Goal: Task Accomplishment & Management: Complete application form

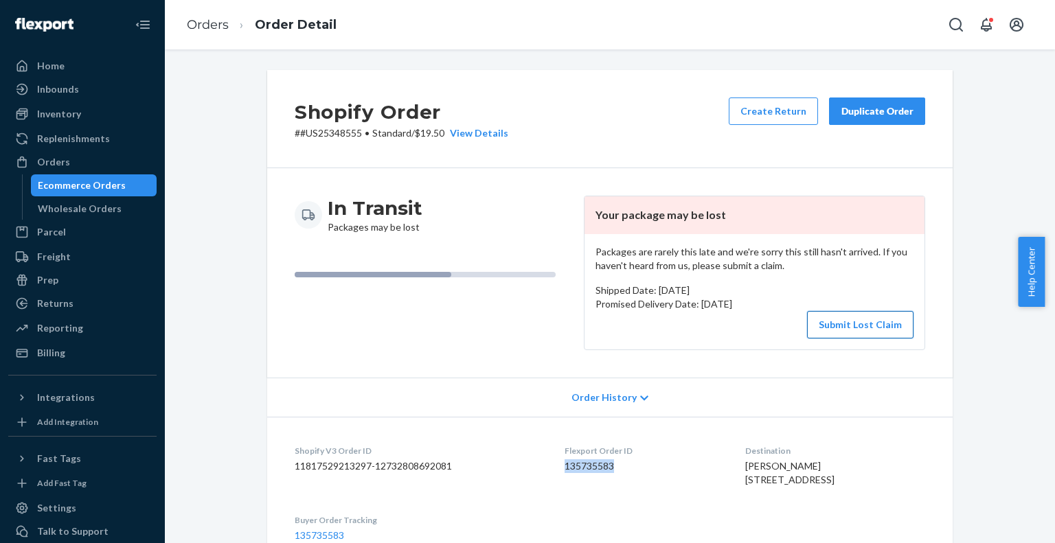
click at [832, 328] on button "Submit Lost Claim" at bounding box center [860, 324] width 106 height 27
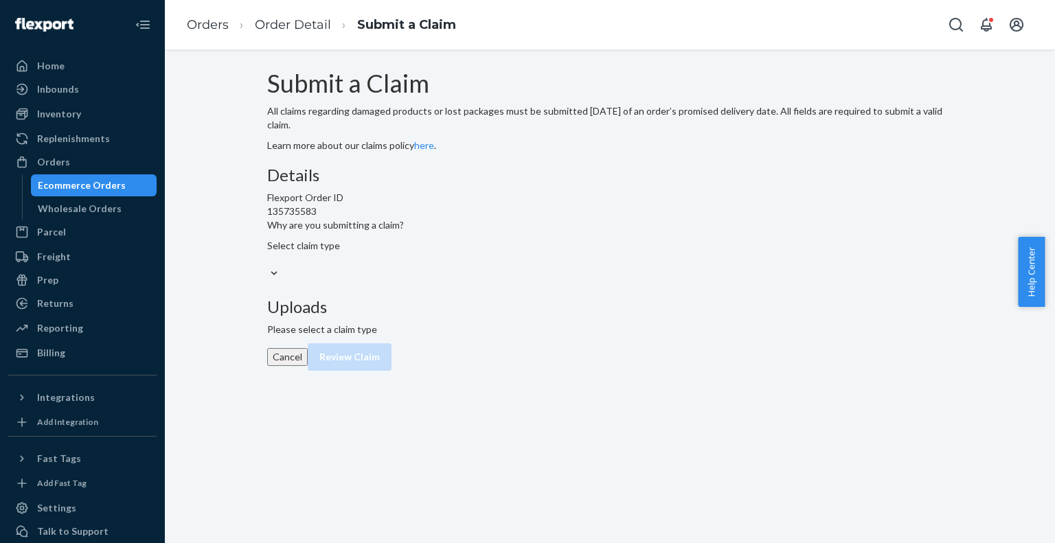
click at [404, 266] on div "Select claim type" at bounding box center [335, 252] width 137 height 27
click at [269, 266] on input "Why are you submitting a claim? Select claim type" at bounding box center [267, 260] width 1 height 14
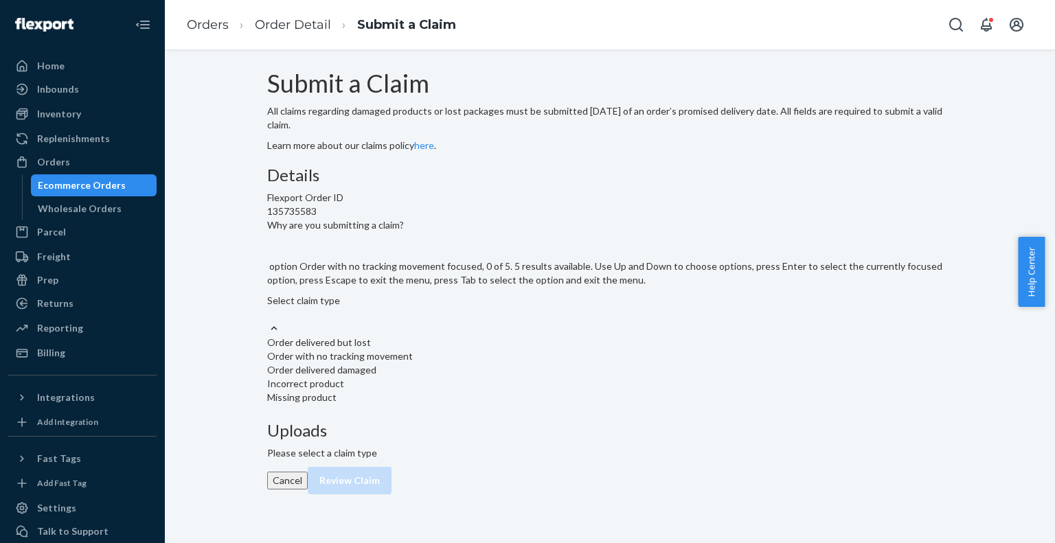
click at [475, 363] on div "Order with no tracking movement" at bounding box center [609, 357] width 685 height 14
click at [269, 321] on input "Why are you submitting a claim? option Order with no tracking movement focused,…" at bounding box center [267, 315] width 1 height 14
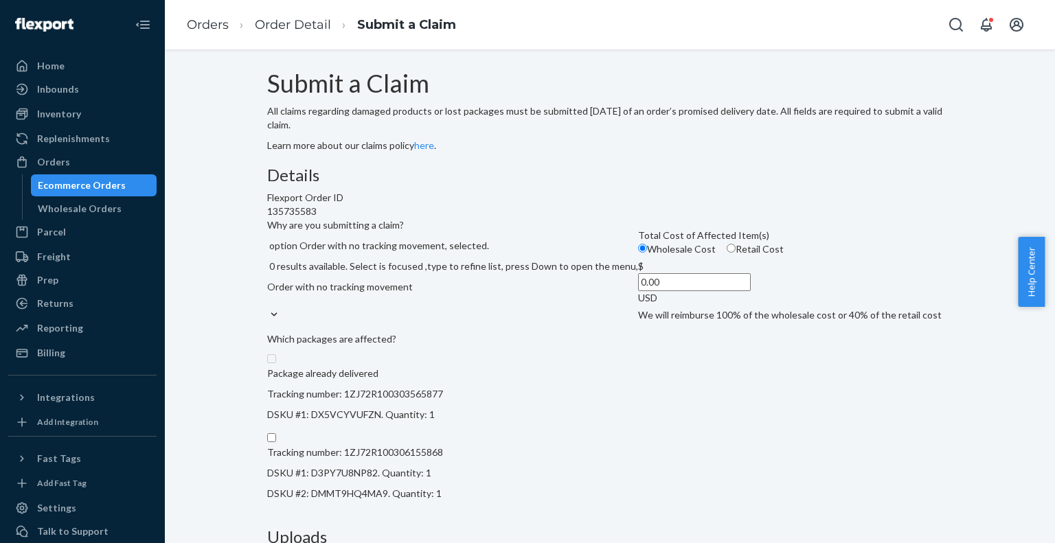
scroll to position [209, 0]
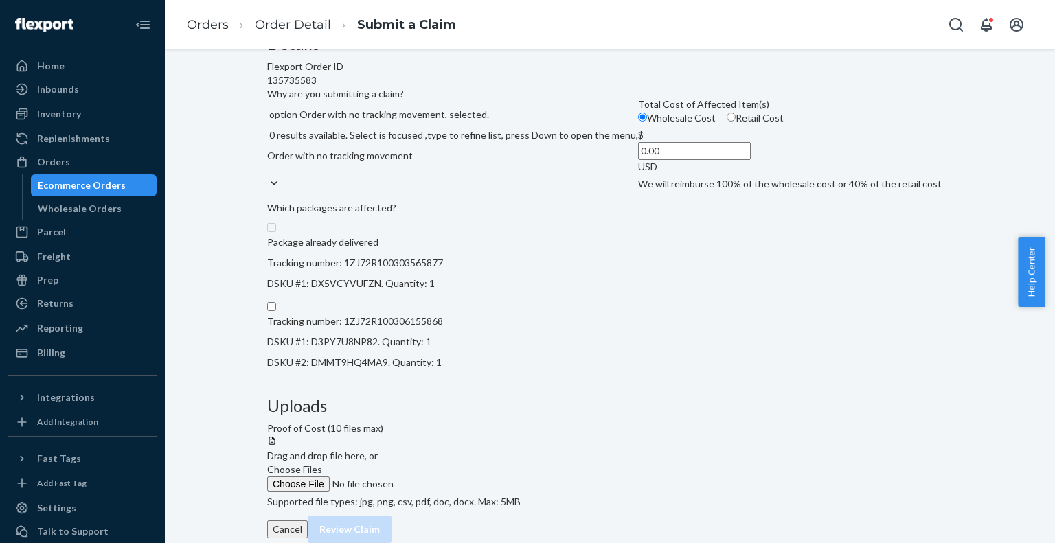
click at [727, 122] on input "Retail Cost" at bounding box center [731, 117] width 9 height 9
radio input "true"
radio input "false"
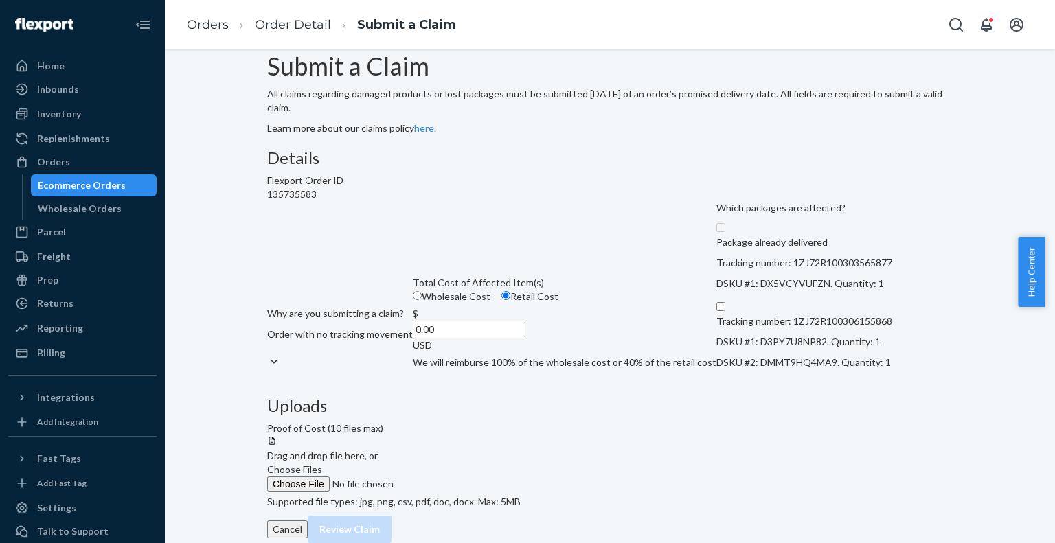
click at [486, 321] on input "0.00" at bounding box center [469, 330] width 113 height 18
paste input "255.22"
type input "255.22"
click at [716, 311] on input "Tracking number: 1ZJ72R100306155868 DSKU #1: D3PY7U8NP82. Quantity: 1 DSKU #2: …" at bounding box center [720, 306] width 9 height 9
checkbox input "true"
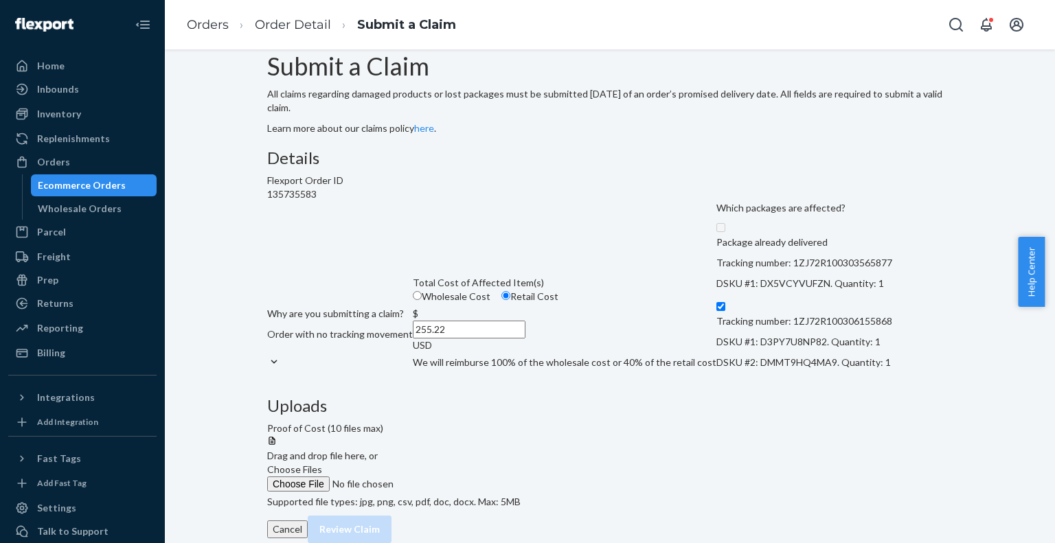
click at [322, 464] on span "Choose Files" at bounding box center [294, 470] width 55 height 12
click at [454, 477] on input "Choose Files" at bounding box center [360, 484] width 187 height 15
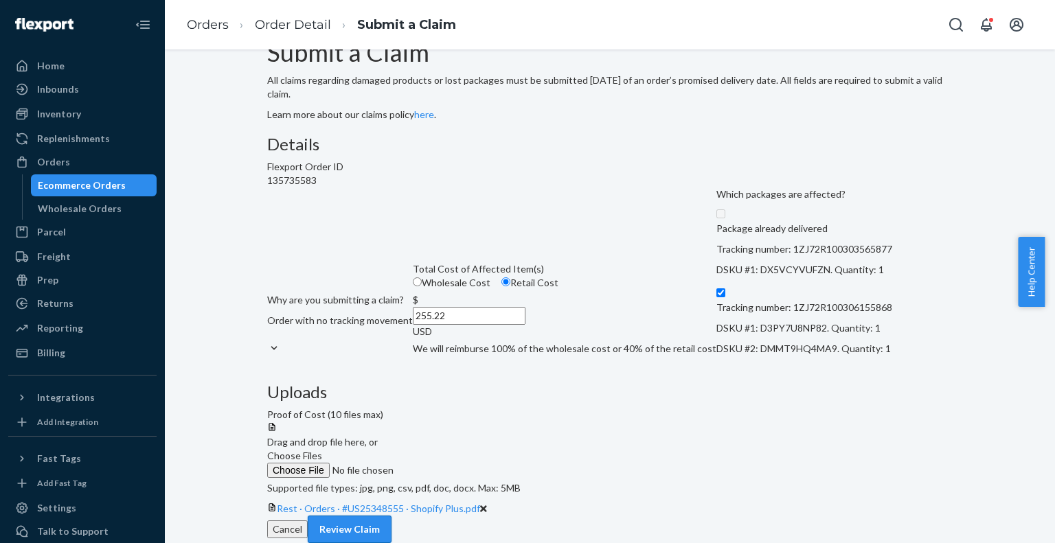
click at [391, 516] on button "Review Claim" at bounding box center [350, 529] width 84 height 27
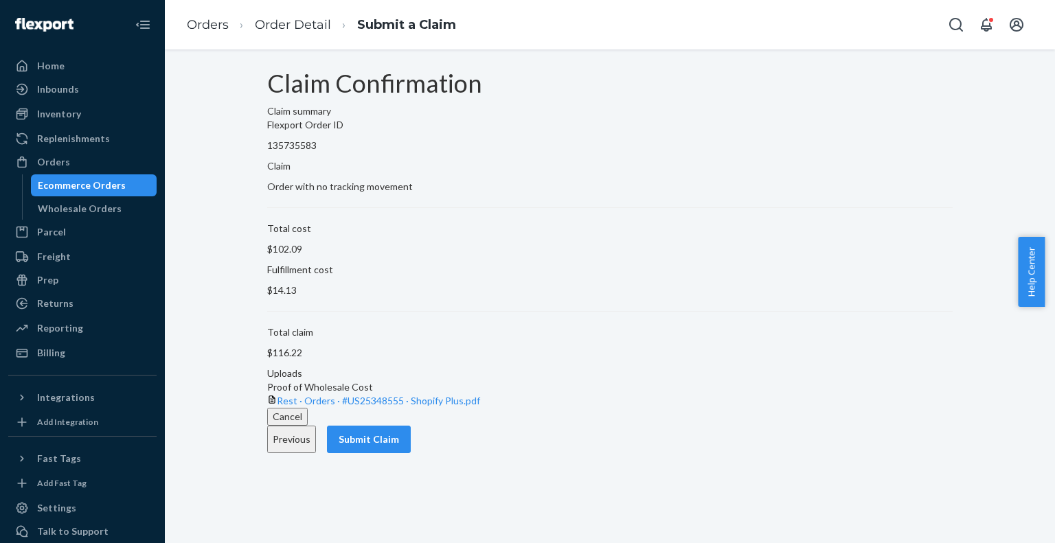
scroll to position [0, 0]
click at [889, 453] on div "Cancel Previous Submit Claim" at bounding box center [609, 430] width 685 height 45
click at [411, 453] on button "Submit Claim" at bounding box center [369, 439] width 84 height 27
click at [843, 381] on div "Claim summary Flexport Order ID 135735583 Claim Order with no tracking movement…" at bounding box center [609, 256] width 685 height 304
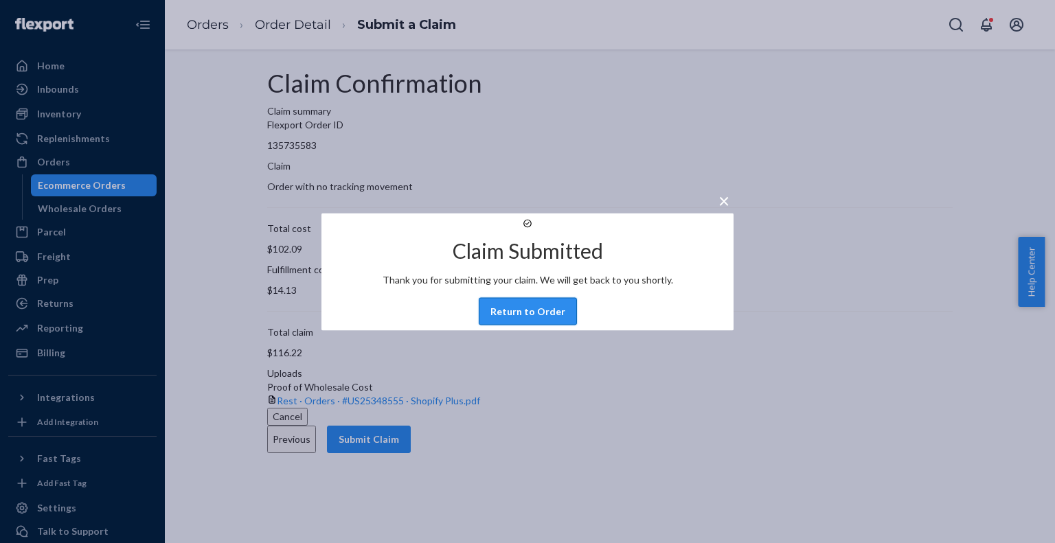
click at [541, 325] on button "Return to Order" at bounding box center [528, 310] width 98 height 27
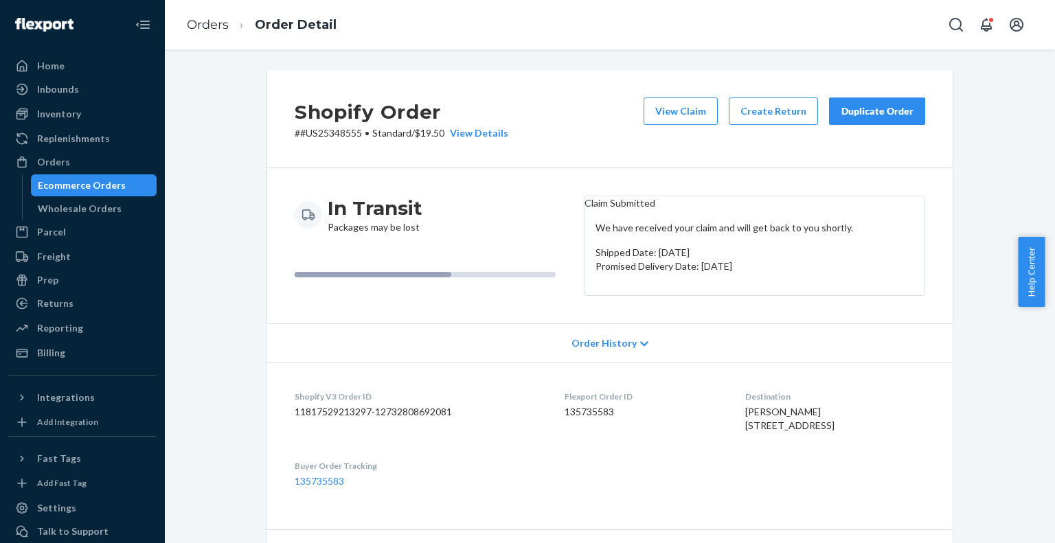
click at [581, 134] on div "Shopify Order # #US25348555 • Standard / $19.50 View Details View Claim Create …" at bounding box center [609, 119] width 685 height 98
click at [832, 23] on div "Orders Order Detail" at bounding box center [610, 24] width 890 height 49
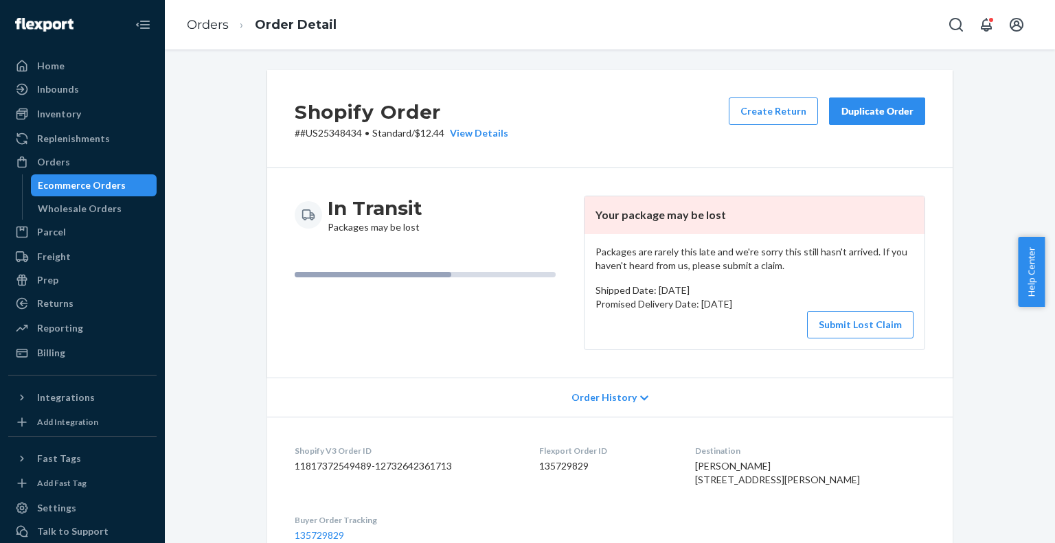
click at [636, 106] on div "Shopify Order # #US25348434 • Standard / $12.44 View Details Create Return Dupl…" at bounding box center [609, 119] width 685 height 98
click at [334, 137] on p "# #US25348434 • Standard / $12.44 View Details" at bounding box center [402, 133] width 214 height 14
copy p "US25348434"
drag, startPoint x: 571, startPoint y: 462, endPoint x: 549, endPoint y: 469, distance: 23.0
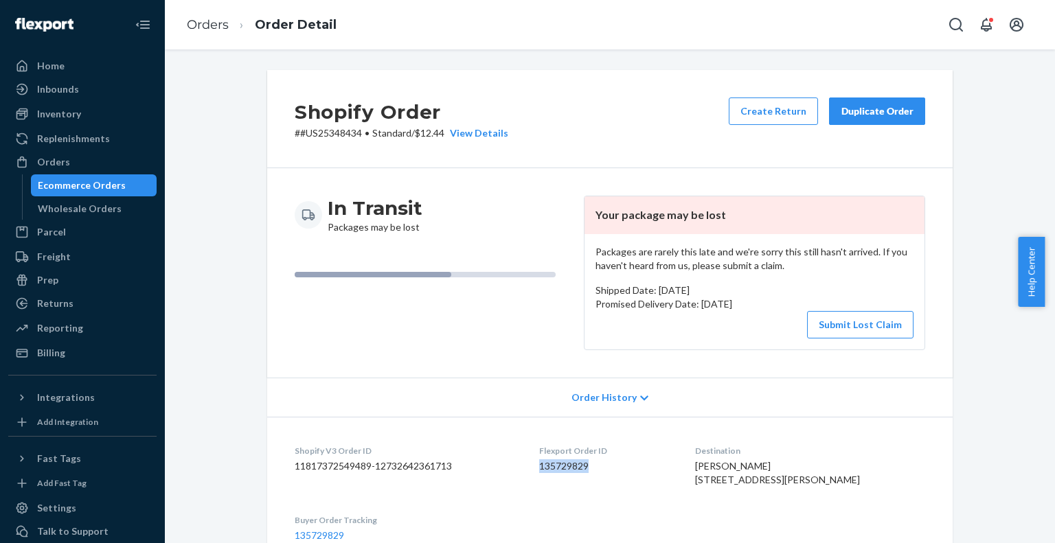
click at [549, 469] on dl "Shopify V3 Order ID 11817372549489-12732642361713 Flexport Order ID 135729829 D…" at bounding box center [609, 493] width 685 height 153
copy dd "135729829"
click at [590, 124] on div "Shopify Order # #US25348434 • Standard / $12.44 View Details Create Return Dupl…" at bounding box center [609, 119] width 685 height 98
click at [864, 323] on button "Submit Lost Claim" at bounding box center [860, 324] width 106 height 27
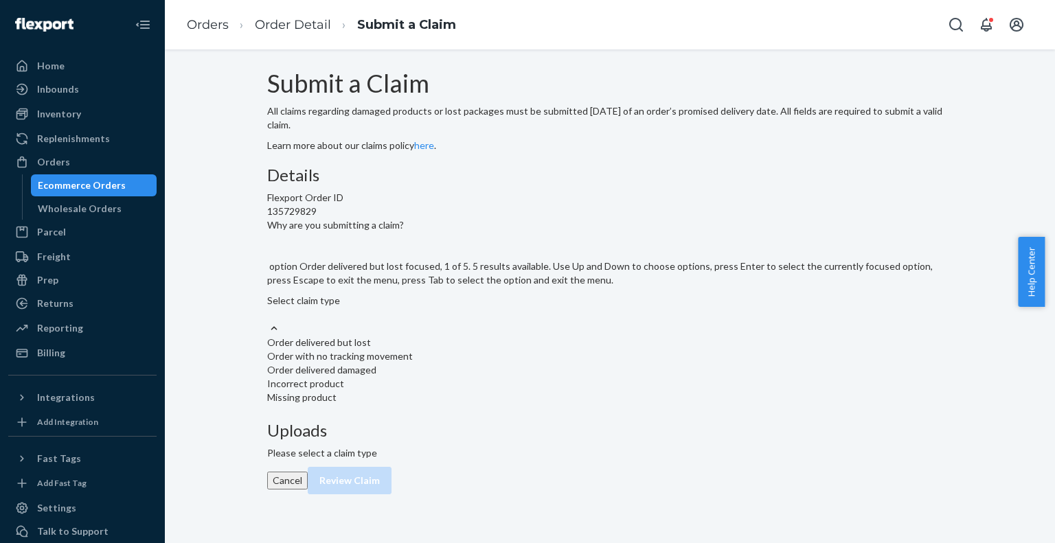
click at [510, 321] on div "Select claim type" at bounding box center [609, 307] width 685 height 27
click at [269, 321] on input "Why are you submitting a claim? option Order delivered but lost focused, 1 of 5…" at bounding box center [267, 315] width 1 height 14
click at [461, 363] on div "Order with no tracking movement" at bounding box center [609, 357] width 685 height 14
click at [269, 321] on input "Why are you submitting a claim? option Order with no tracking movement focused,…" at bounding box center [267, 315] width 1 height 14
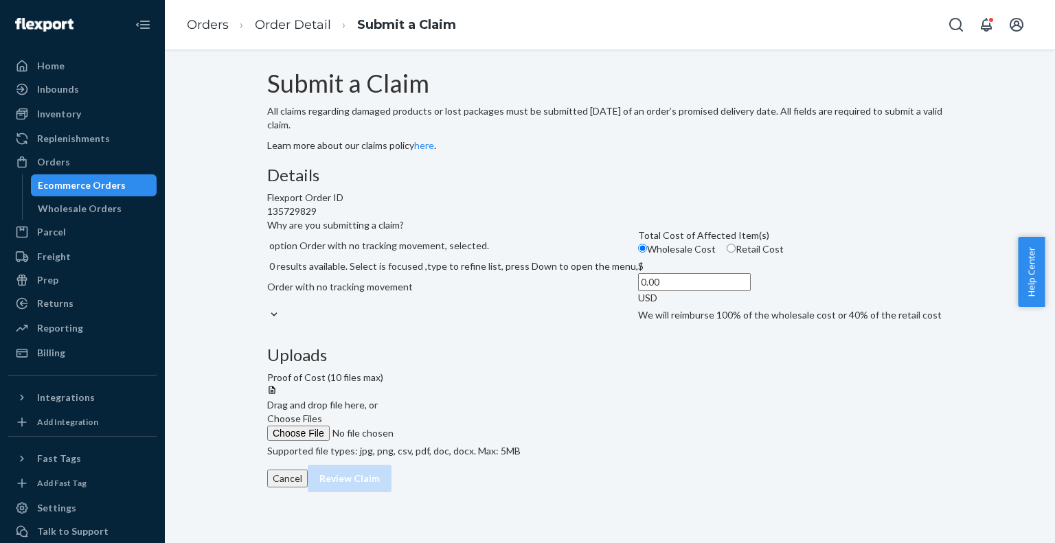
scroll to position [8, 0]
click at [727, 253] on input "Retail Cost" at bounding box center [731, 248] width 9 height 9
radio input "true"
radio input "false"
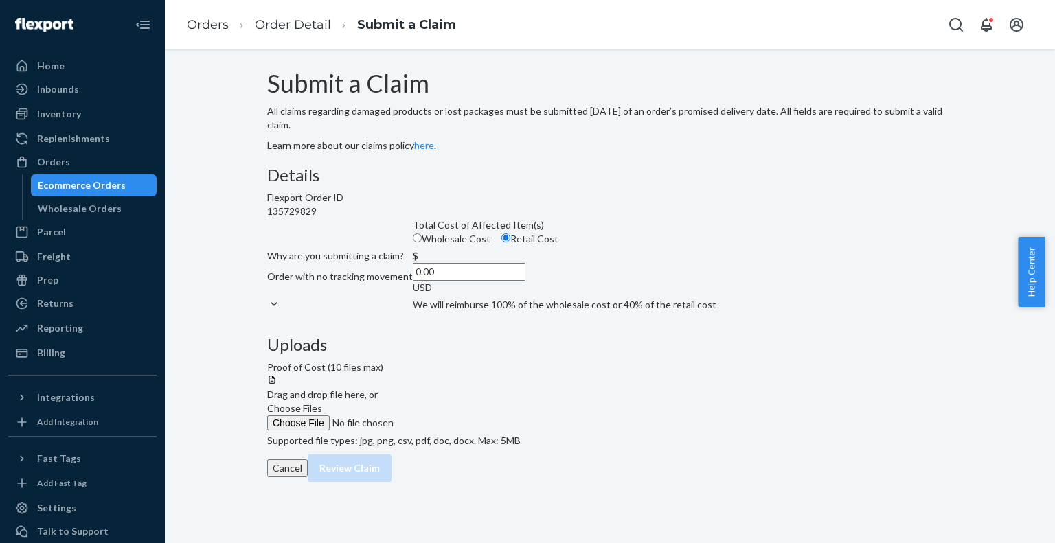
click at [483, 281] on input "0.00" at bounding box center [469, 272] width 113 height 18
paste input "185.75"
type input "185.75"
click at [454, 402] on label "Choose Files" at bounding box center [360, 416] width 187 height 29
click at [454, 415] on input "Choose Files" at bounding box center [360, 422] width 187 height 15
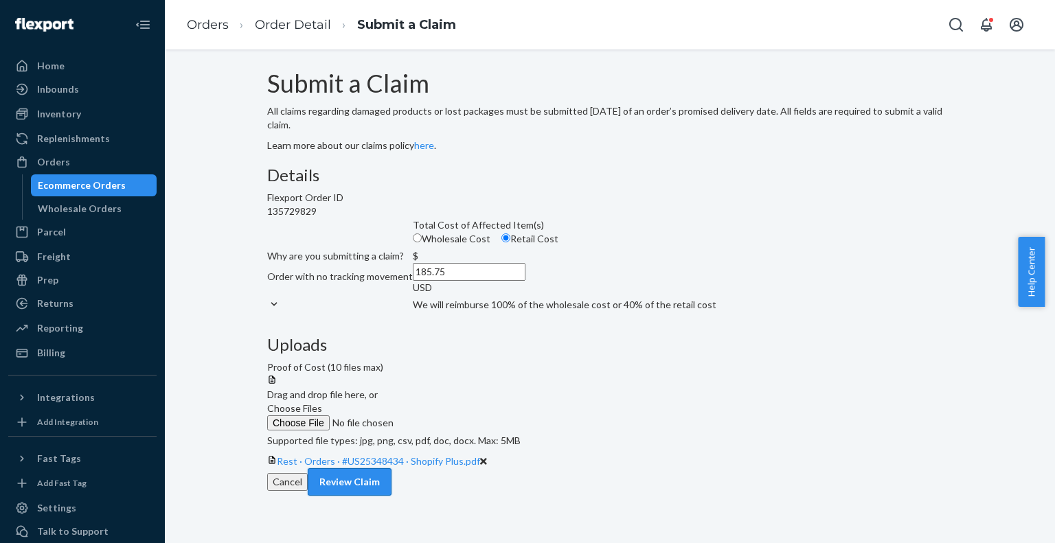
click at [391, 496] on button "Review Claim" at bounding box center [350, 481] width 84 height 27
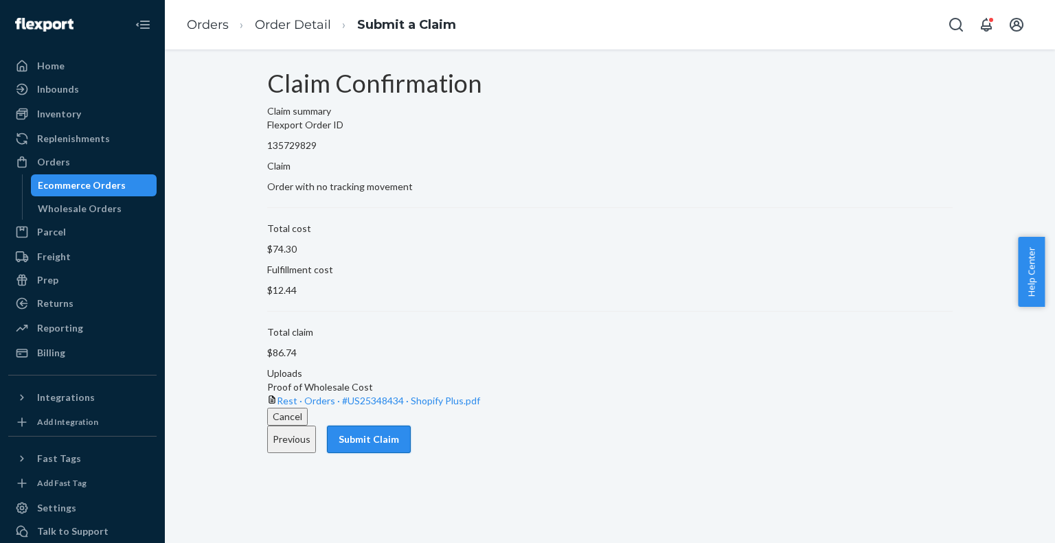
click at [411, 453] on button "Submit Claim" at bounding box center [369, 439] width 84 height 27
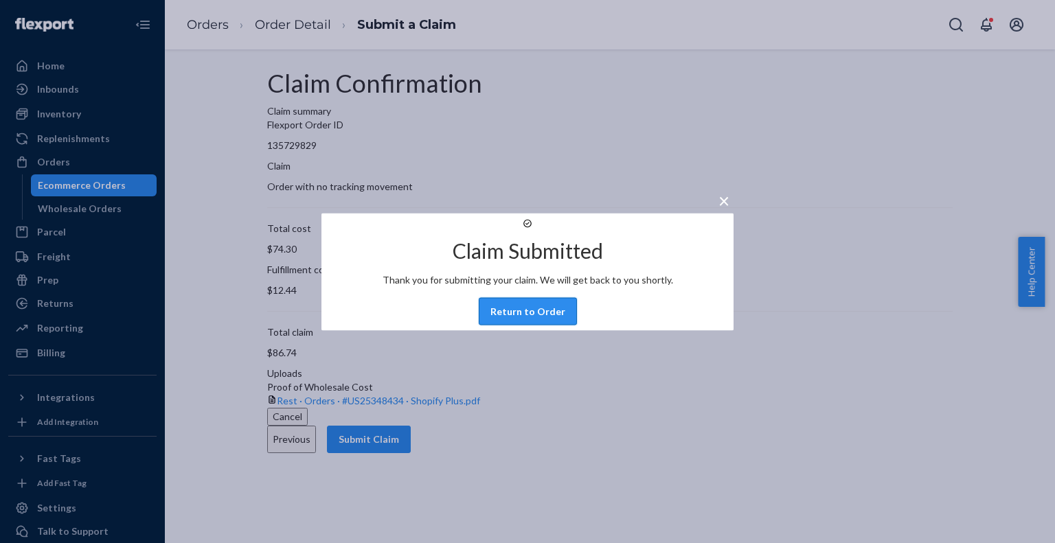
click at [535, 325] on button "Return to Order" at bounding box center [528, 310] width 98 height 27
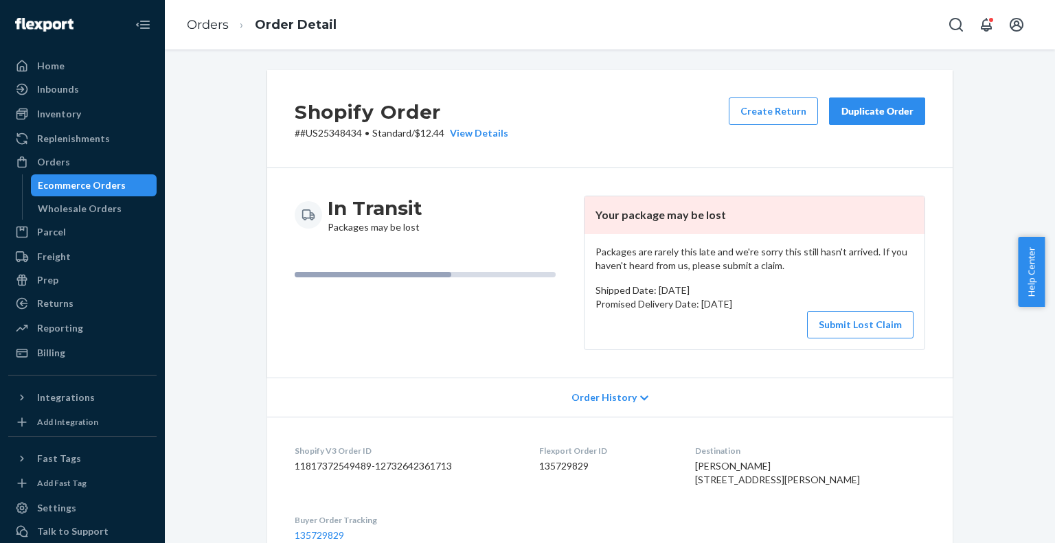
click at [658, 159] on div "Shopify Order # #US25348434 • Standard / $12.44 View Details Create Return Dupl…" at bounding box center [609, 119] width 685 height 98
click at [876, 326] on button "Submit Lost Claim" at bounding box center [860, 324] width 106 height 27
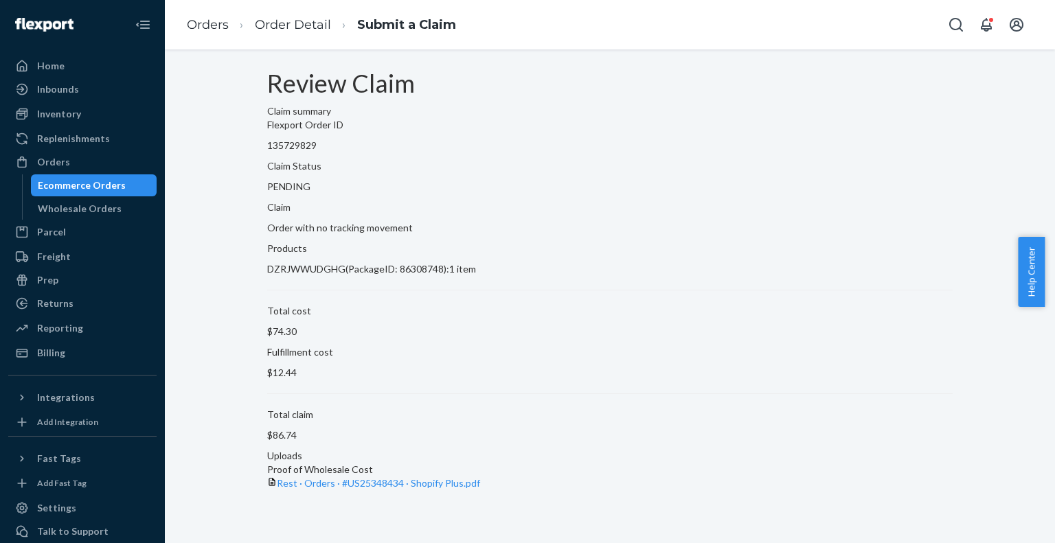
click at [707, 409] on div "Claim summary Flexport Order ID 135729829 Claim Status PENDING Claim Order with…" at bounding box center [609, 297] width 685 height 386
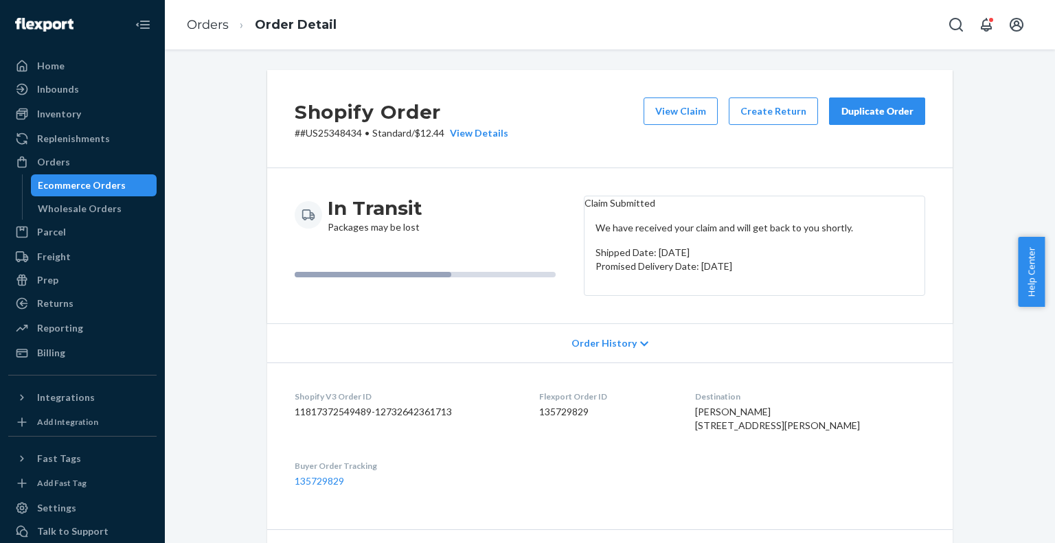
click at [599, 106] on div "Shopify Order # #US25348434 • Standard / $12.44 View Details View Claim Create …" at bounding box center [609, 119] width 685 height 98
click at [593, 118] on div "Shopify Order # #US25348434 • Standard / $12.44 View Details View Claim Create …" at bounding box center [609, 119] width 685 height 98
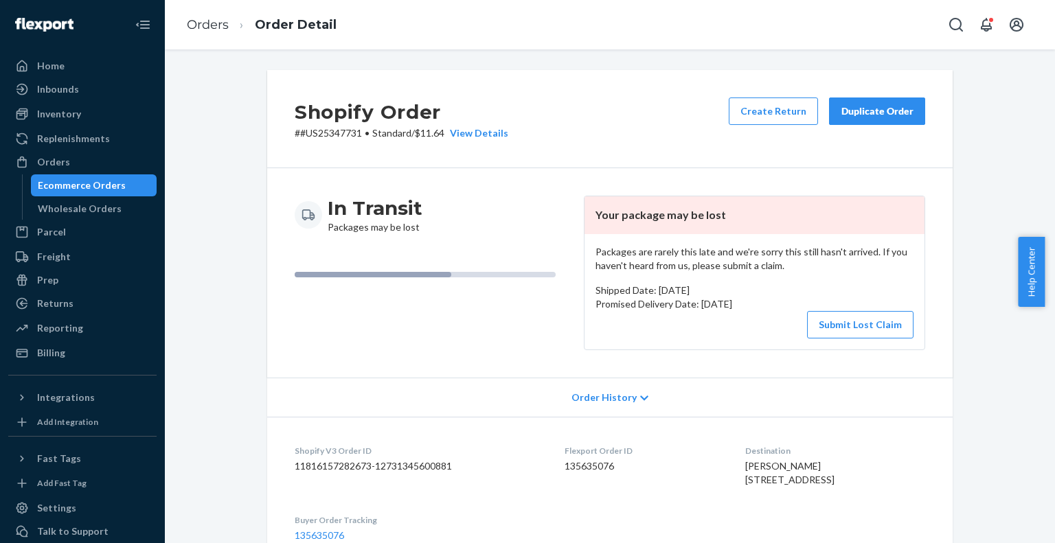
click at [329, 131] on p "# #US25347731 • Standard / $11.64 View Details" at bounding box center [402, 133] width 214 height 14
copy p "US25347731"
drag, startPoint x: 592, startPoint y: 466, endPoint x: 550, endPoint y: 470, distance: 42.1
click at [550, 470] on dl "Shopify V3 Order ID 11816157282673-12731345600881 Flexport Order ID 135635076 D…" at bounding box center [609, 493] width 685 height 153
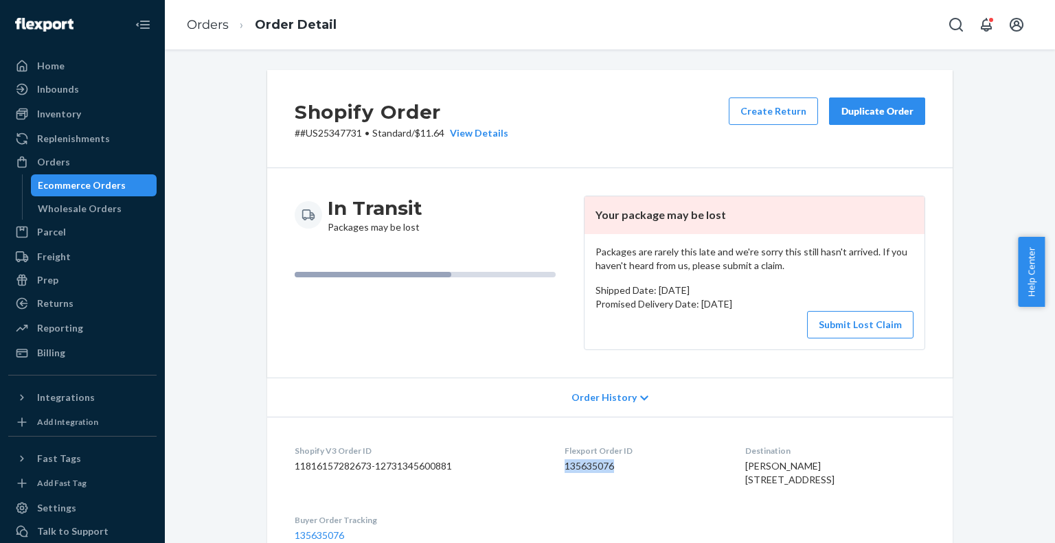
copy dd "135635076"
click at [839, 324] on button "Submit Lost Claim" at bounding box center [860, 324] width 106 height 27
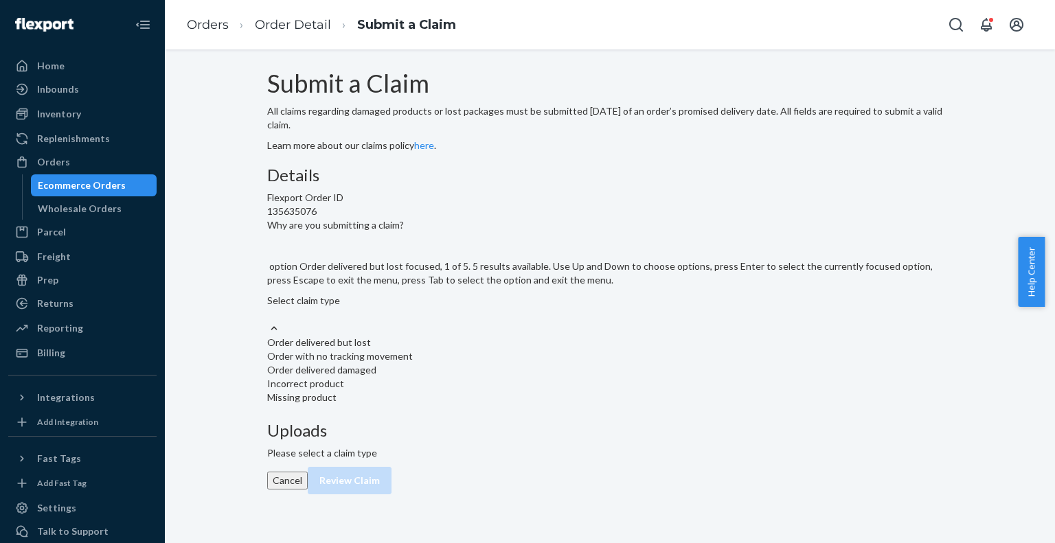
click at [525, 336] on div at bounding box center [609, 328] width 685 height 14
click at [269, 321] on input "Why are you submitting a claim? option Order delivered but lost focused, 1 of 5…" at bounding box center [267, 315] width 1 height 14
click at [470, 363] on div "Order with no tracking movement" at bounding box center [609, 357] width 685 height 14
click at [269, 321] on input "Why are you submitting a claim? option Order with no tracking movement focused,…" at bounding box center [267, 315] width 1 height 14
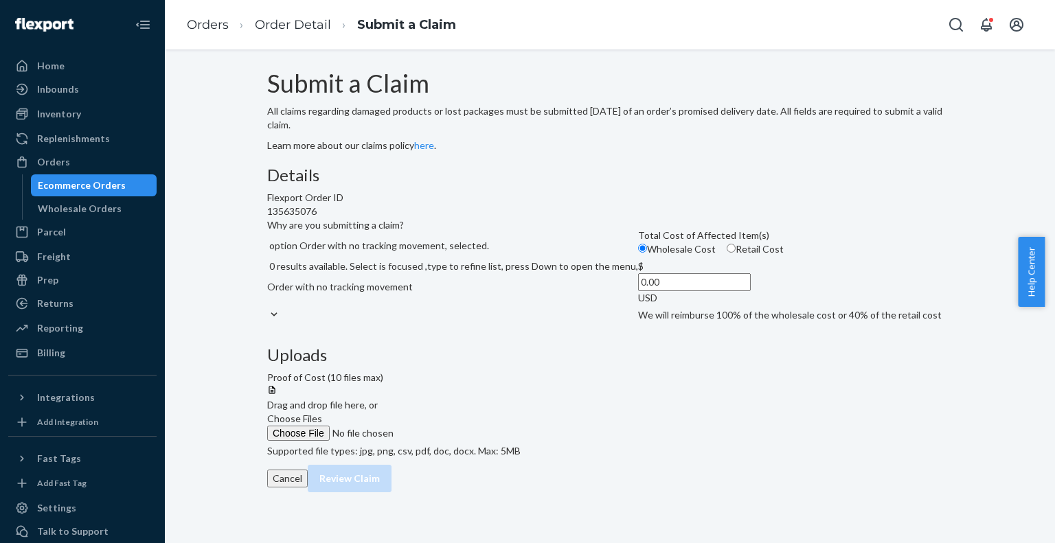
click at [727, 253] on input "Retail Cost" at bounding box center [731, 248] width 9 height 9
radio input "true"
radio input "false"
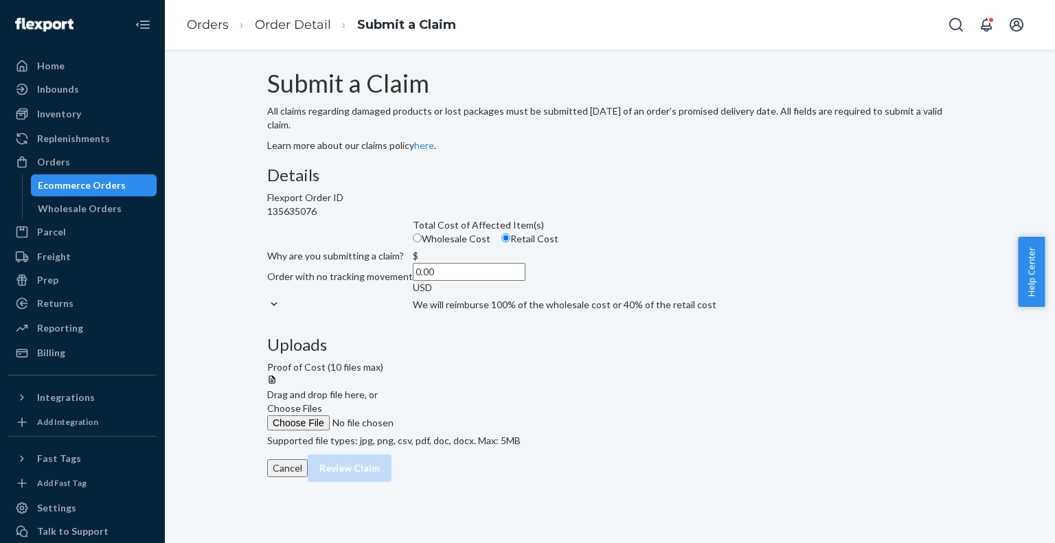
click at [442, 281] on input "0.00" at bounding box center [469, 272] width 113 height 18
paste input "186.19"
type input "186.19"
click at [322, 402] on span "Choose Files" at bounding box center [294, 408] width 55 height 12
click at [454, 415] on input "Choose Files" at bounding box center [360, 422] width 187 height 15
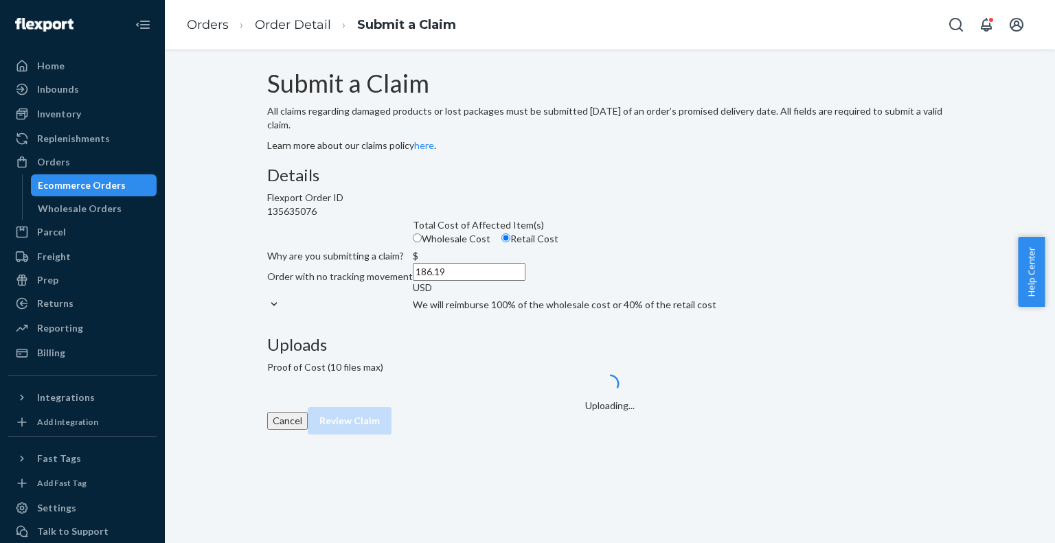
scroll to position [8, 0]
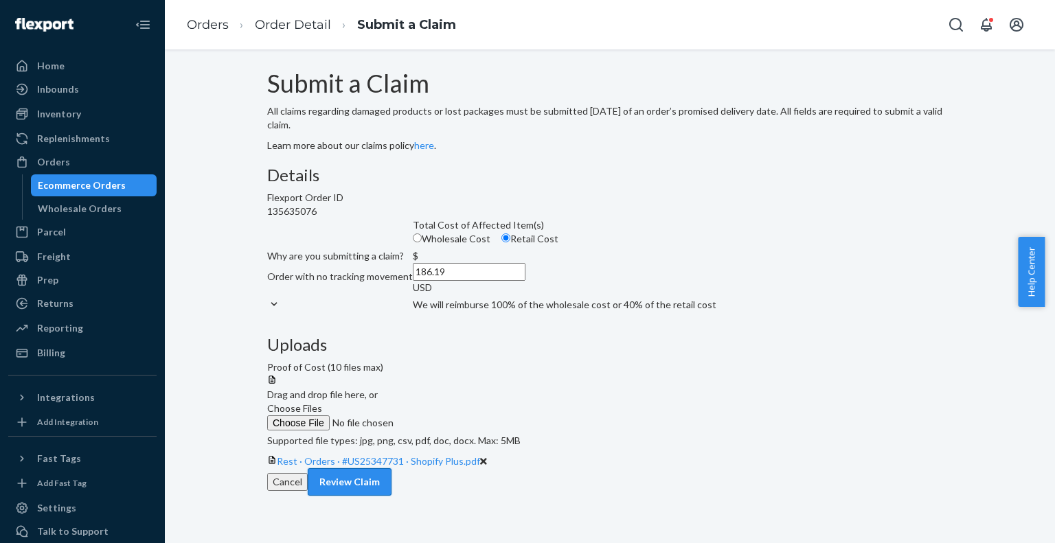
click at [391, 496] on button "Review Claim" at bounding box center [350, 481] width 84 height 27
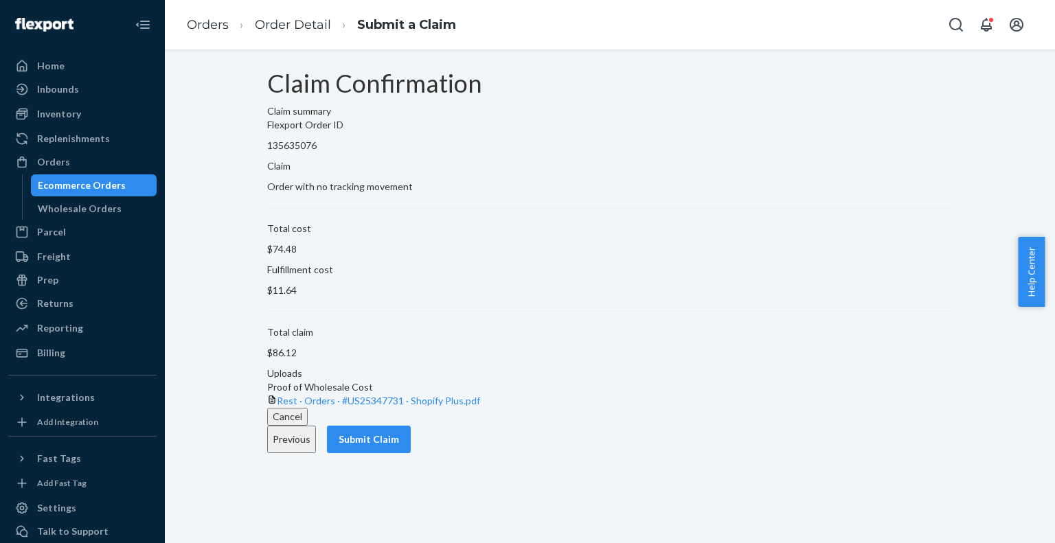
scroll to position [0, 0]
click at [411, 453] on button "Submit Claim" at bounding box center [369, 439] width 84 height 27
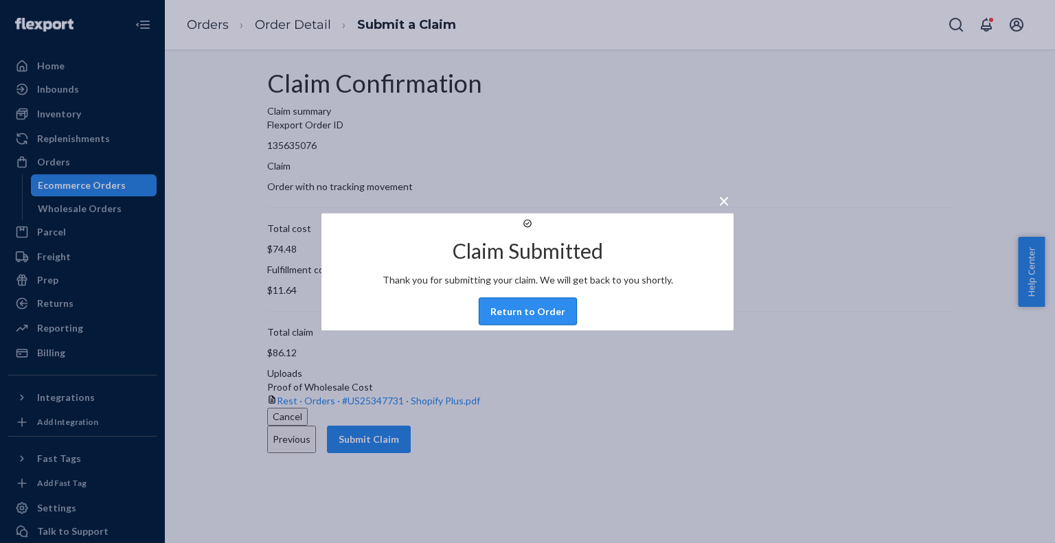
click at [536, 325] on button "Return to Order" at bounding box center [528, 310] width 98 height 27
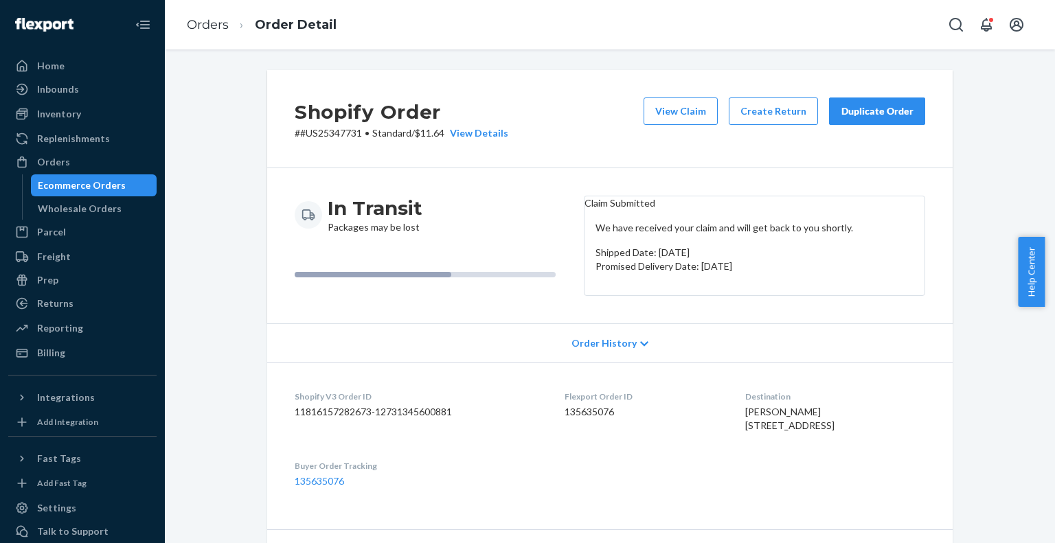
click at [578, 126] on div "Shopify Order # #US25347731 • Standard / $11.64 View Details View Claim Create …" at bounding box center [609, 119] width 685 height 98
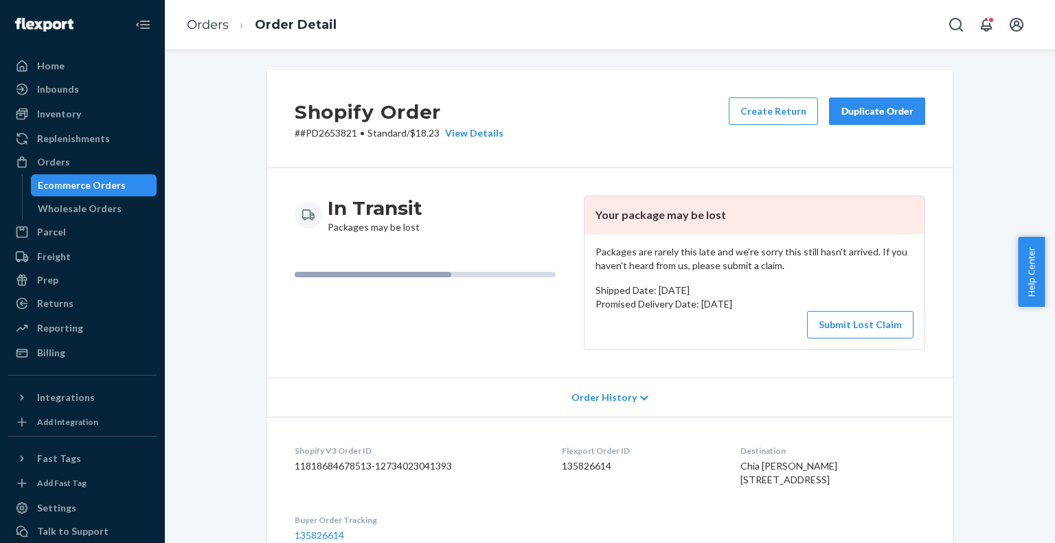
click at [321, 132] on p "# #PD2653821 • Standard / $18.23 View Details" at bounding box center [399, 133] width 209 height 14
copy p "PD2653821"
drag, startPoint x: 624, startPoint y: 469, endPoint x: 556, endPoint y: 469, distance: 68.0
click at [556, 469] on dl "Shopify V3 Order ID 11818684678513-12734023041393 Flexport Order ID 135826614 D…" at bounding box center [609, 493] width 685 height 153
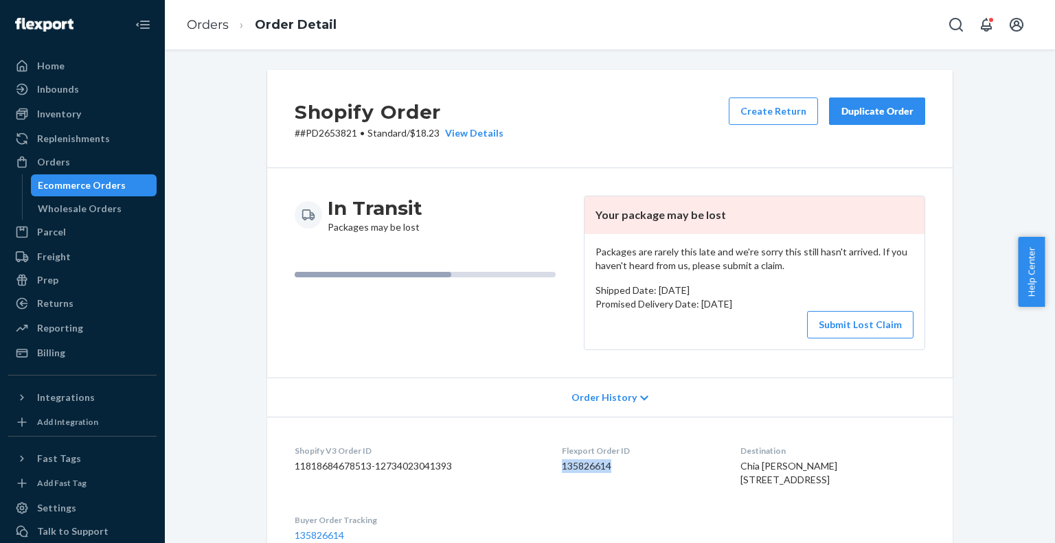
copy dd "135826614"
drag, startPoint x: 575, startPoint y: 300, endPoint x: 571, endPoint y: 259, distance: 41.4
click at [573, 285] on div "In Transit Packages may be lost Your package may be lost Packages are rarely th…" at bounding box center [610, 273] width 630 height 155
click at [629, 453] on dt "Flexport Order ID" at bounding box center [640, 451] width 156 height 12
drag, startPoint x: 618, startPoint y: 470, endPoint x: 559, endPoint y: 469, distance: 59.1
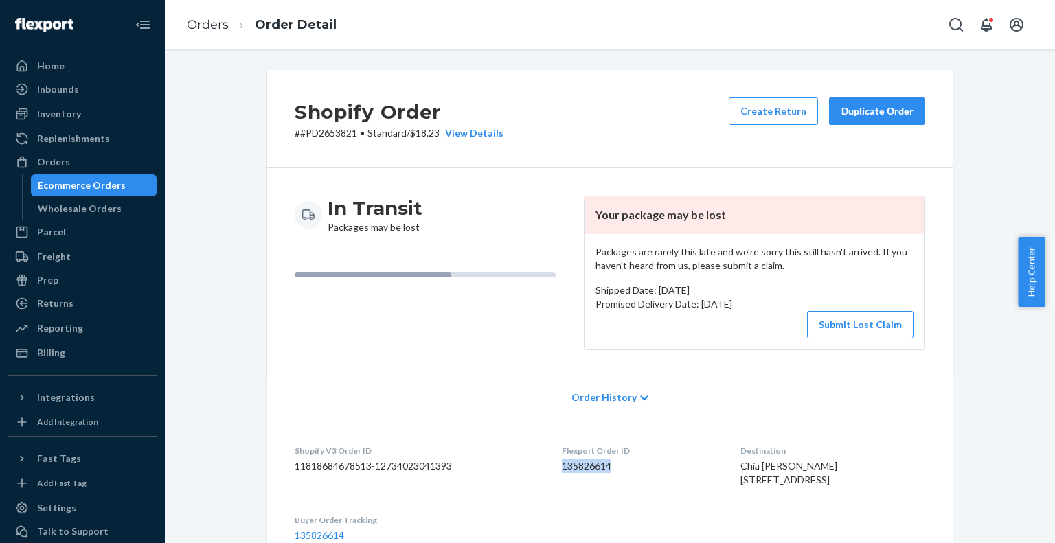
click at [559, 469] on dl "Shopify V3 Order ID 11818684678513-12734023041393 Flexport Order ID 135826614 D…" at bounding box center [609, 493] width 685 height 153
copy dd "135826614"
click at [597, 133] on div "Shopify Order # #PD2653821 • Standard / $18.23 View Details Create Return Dupli…" at bounding box center [609, 119] width 685 height 98
click at [589, 109] on div "Shopify Order # #PD2653821 • Standard / $18.23 View Details Create Return Dupli…" at bounding box center [609, 119] width 685 height 98
click at [843, 317] on button "Submit Lost Claim" at bounding box center [860, 324] width 106 height 27
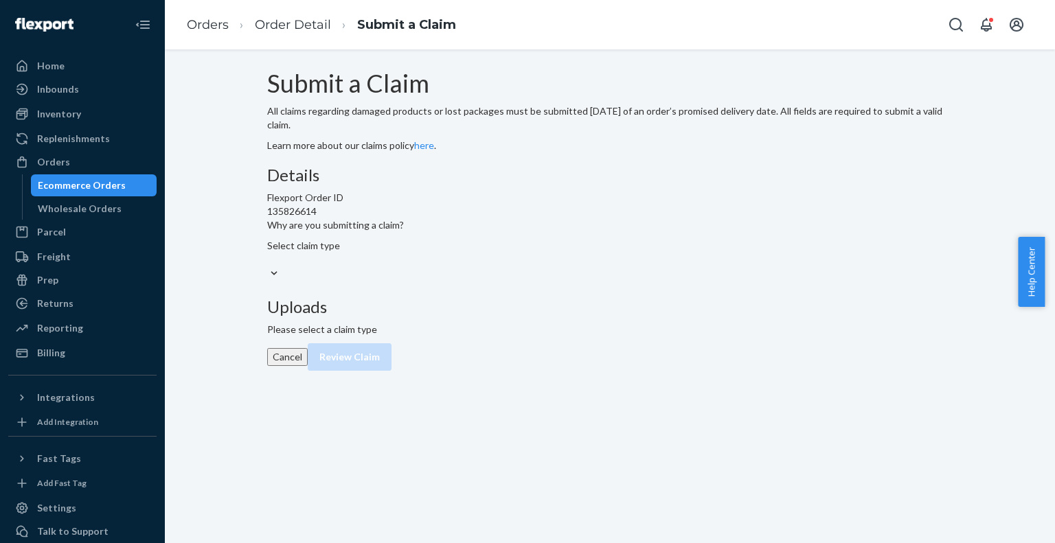
click at [404, 281] on div at bounding box center [335, 273] width 137 height 14
click at [269, 266] on input "Why are you submitting a claim? Select claim type" at bounding box center [267, 260] width 1 height 14
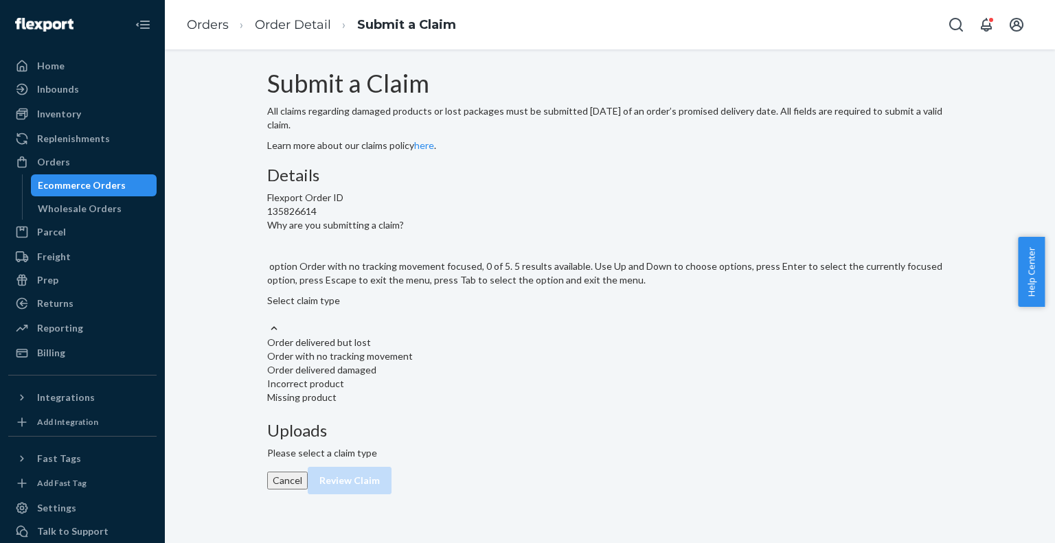
click at [488, 363] on div "Order with no tracking movement" at bounding box center [609, 357] width 685 height 14
click at [269, 321] on input "Why are you submitting a claim? option Order with no tracking movement focused,…" at bounding box center [267, 315] width 1 height 14
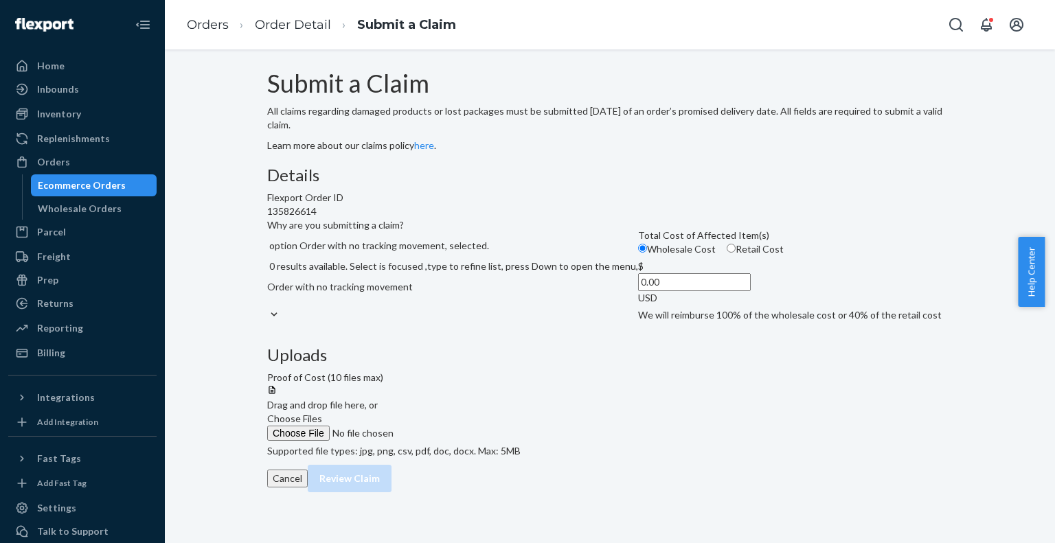
scroll to position [8, 0]
drag, startPoint x: 417, startPoint y: 395, endPoint x: 459, endPoint y: 426, distance: 52.1
click at [727, 253] on input "Retail Cost" at bounding box center [731, 248] width 9 height 9
radio input "true"
radio input "false"
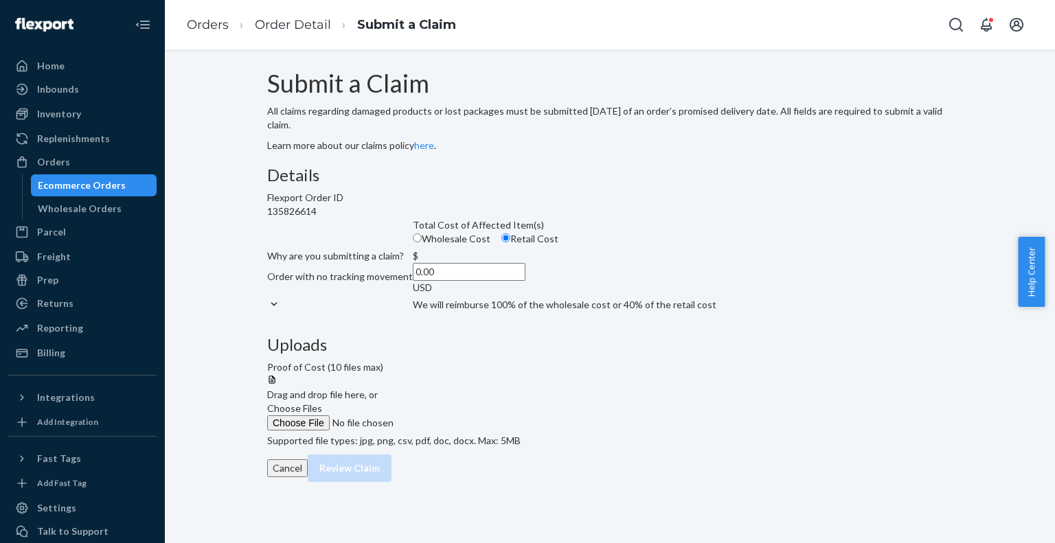
drag, startPoint x: 486, startPoint y: 429, endPoint x: 545, endPoint y: 423, distance: 58.7
click at [525, 295] on div "$ 0.00 USD" at bounding box center [469, 271] width 113 height 45
paste input "375.01"
type input "375.01"
click at [322, 402] on span "Choose Files" at bounding box center [294, 408] width 55 height 12
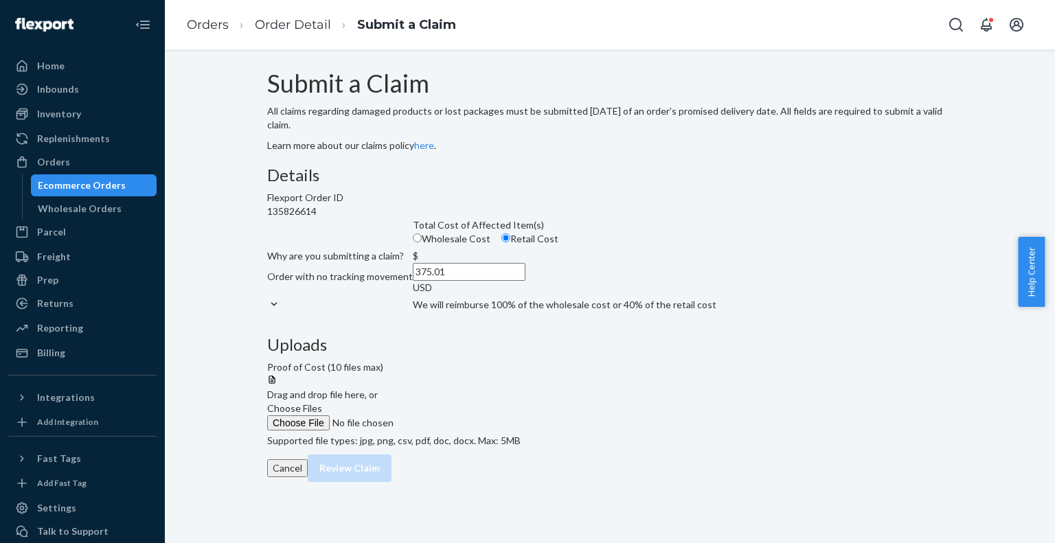
click at [454, 415] on input "Choose Files" at bounding box center [360, 422] width 187 height 15
click at [487, 458] on icon at bounding box center [483, 461] width 7 height 7
click at [322, 402] on span "Choose Files" at bounding box center [294, 408] width 55 height 12
click at [454, 415] on input "Choose Files" at bounding box center [360, 422] width 187 height 15
click at [391, 496] on button "Review Claim" at bounding box center [350, 481] width 84 height 27
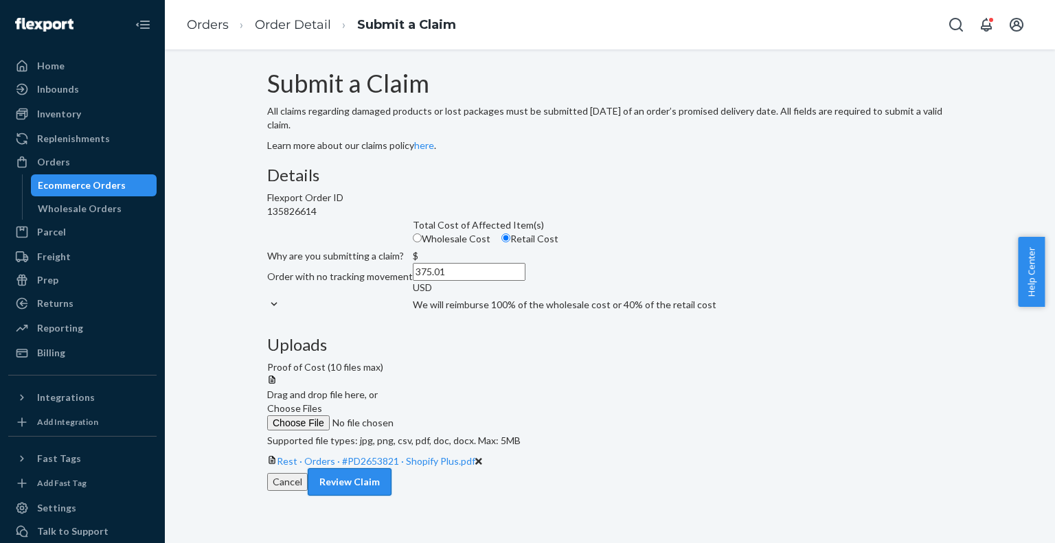
scroll to position [0, 0]
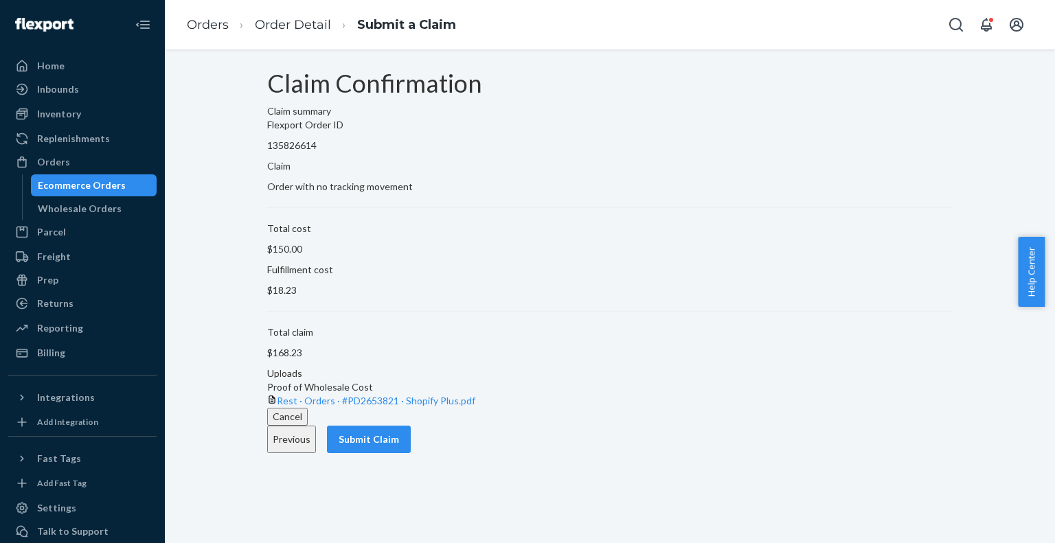
click at [411, 453] on button "Submit Claim" at bounding box center [369, 439] width 84 height 27
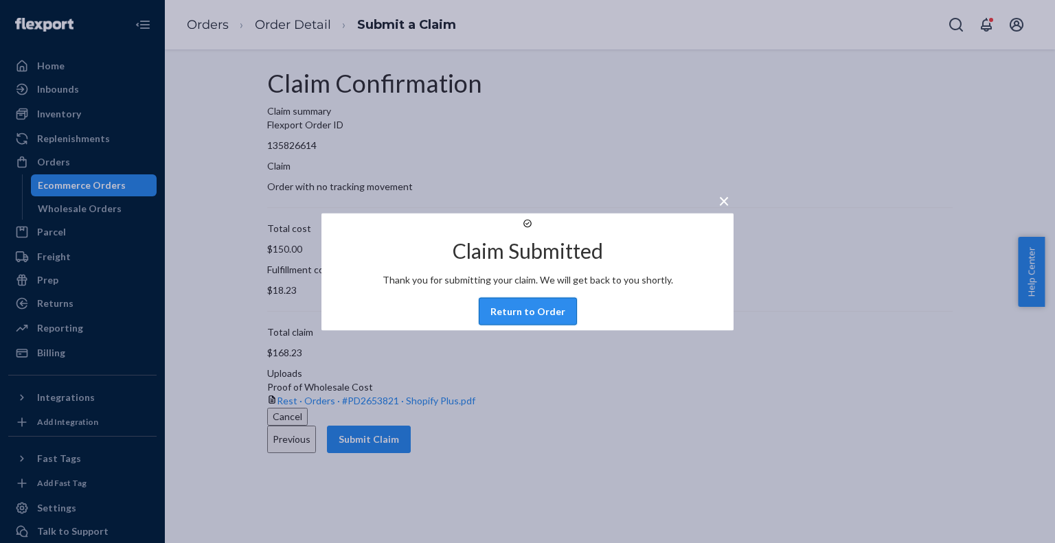
click at [538, 325] on button "Return to Order" at bounding box center [528, 310] width 98 height 27
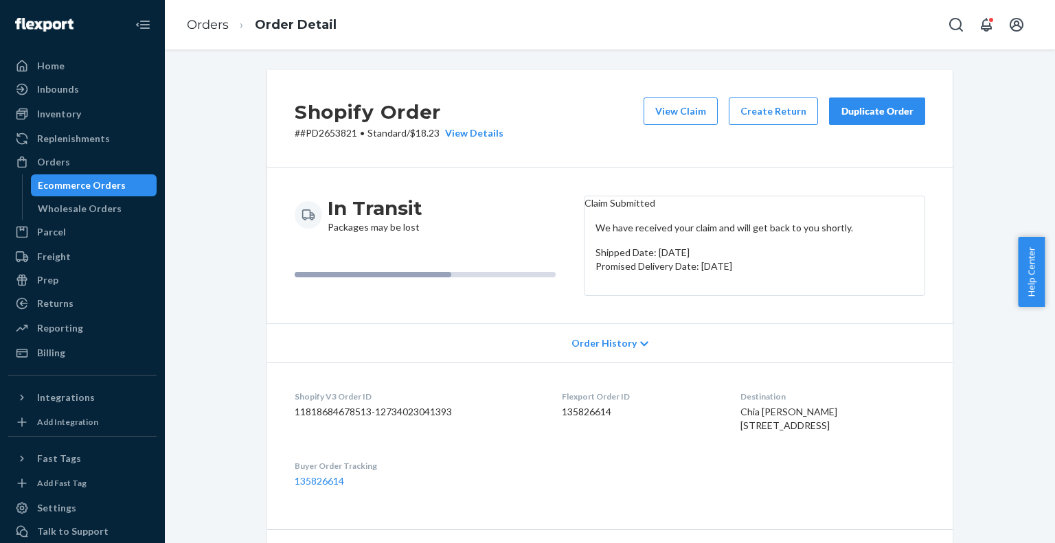
click at [584, 130] on div "Shopify Order # #PD2653821 • Standard / $18.23 View Details View Claim Create R…" at bounding box center [609, 119] width 685 height 98
click at [586, 131] on div "Shopify Order # #PD2653821 • Standard / $18.23 View Details View Claim Create R…" at bounding box center [609, 119] width 685 height 98
